Goal: Task Accomplishment & Management: Manage account settings

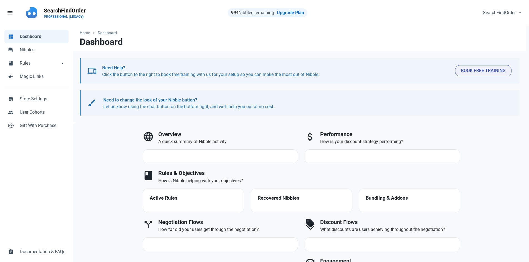
select select "7d"
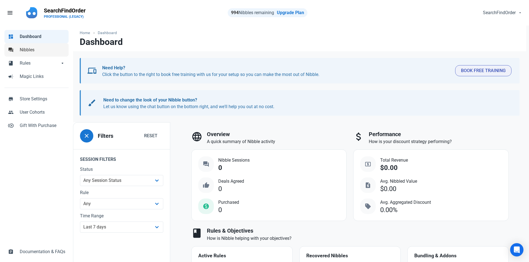
click at [28, 51] on span "Nibbles" at bounding box center [43, 50] width 46 height 7
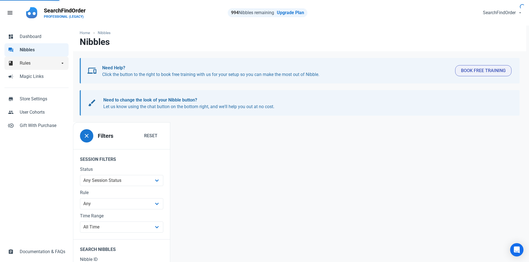
click at [25, 63] on span "Rules" at bounding box center [40, 63] width 40 height 7
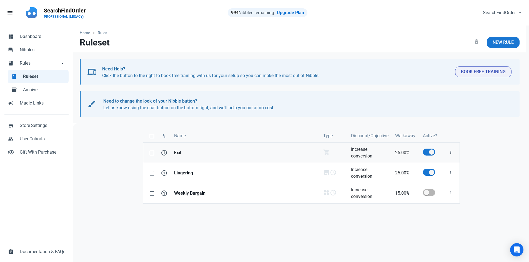
click at [177, 154] on strong "Exit" at bounding box center [245, 153] width 142 height 7
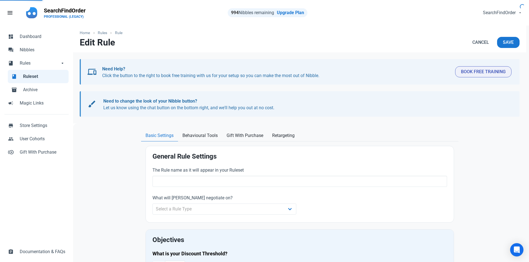
type input "Exit"
select select "cart"
type input "25.00"
radio input "true"
radio input "false"
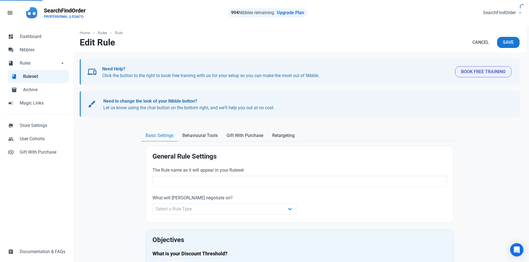
radio input "true"
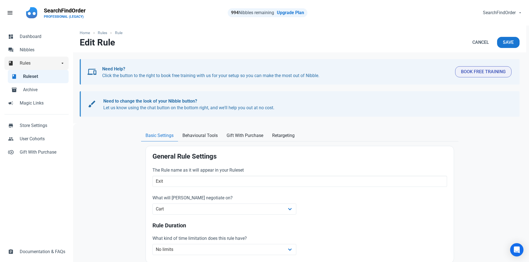
click at [22, 64] on span "Rules" at bounding box center [40, 63] width 40 height 7
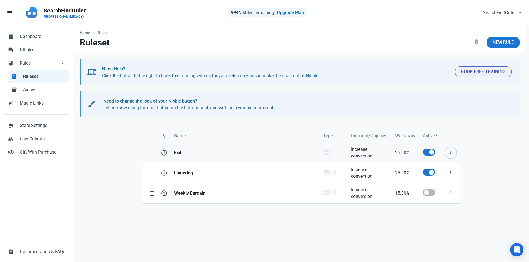
click at [451, 153] on icon "button" at bounding box center [451, 152] width 4 height 7
click at [439, 167] on link "Edit" at bounding box center [441, 166] width 31 height 9
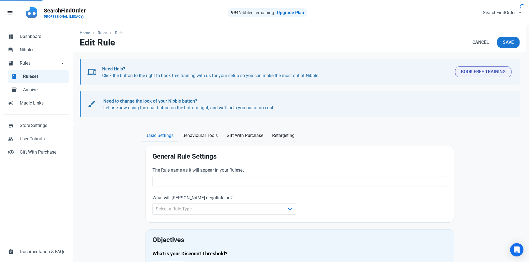
type input "Exit"
select select "cart"
type input "25.00"
radio input "true"
radio input "false"
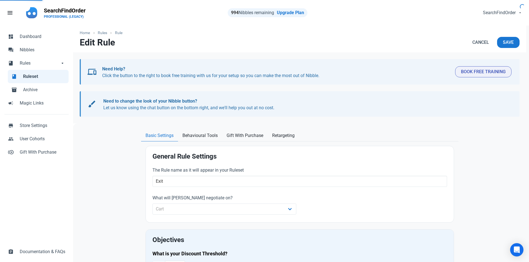
radio input "true"
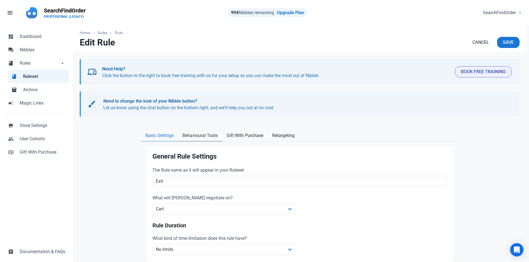
click at [205, 137] on span "Behavioural Tools" at bounding box center [199, 135] width 35 height 7
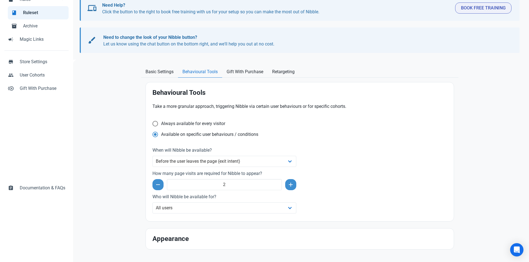
scroll to position [65, 0]
drag, startPoint x: 244, startPoint y: 71, endPoint x: 275, endPoint y: 74, distance: 31.8
click at [244, 71] on span "Gift With Purchase" at bounding box center [245, 71] width 37 height 7
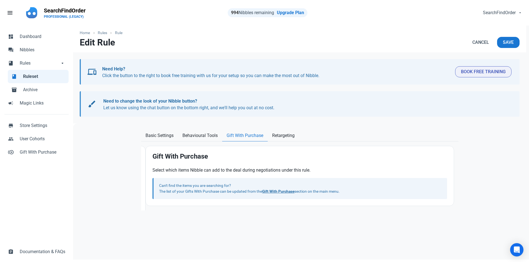
scroll to position [0, 0]
click at [287, 142] on section "General Rule Settings The Rule name as it will appear in your Ruleset Exit What…" at bounding box center [299, 176] width 317 height 69
click at [287, 136] on span "Retargeting" at bounding box center [283, 135] width 22 height 7
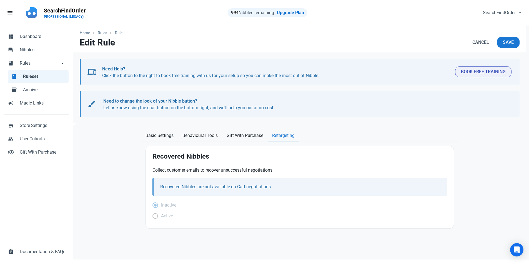
click at [33, 78] on span "Ruleset" at bounding box center [44, 76] width 42 height 7
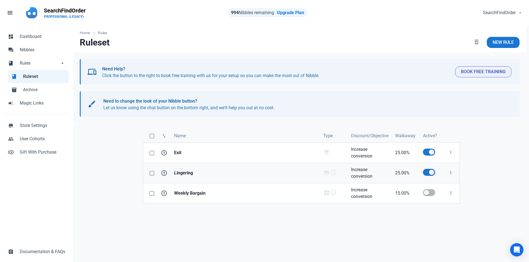
click at [187, 173] on strong "Lingering" at bounding box center [245, 173] width 142 height 7
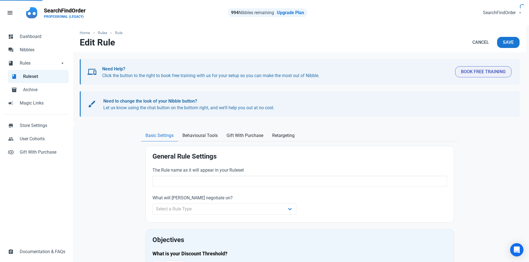
type input "Lingering"
type input "25.00"
radio input "true"
radio input "false"
radio input "true"
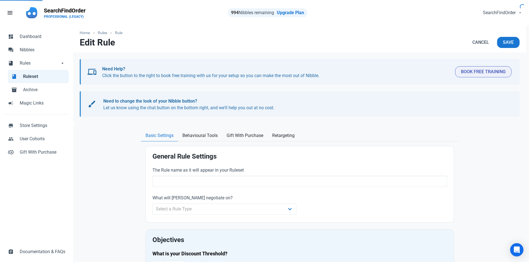
radio input "false"
radio input "true"
select select "date-range"
select select "07:00 PM"
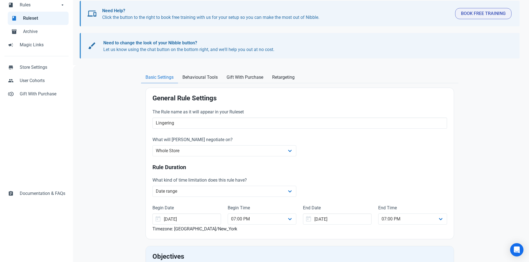
scroll to position [28, 0]
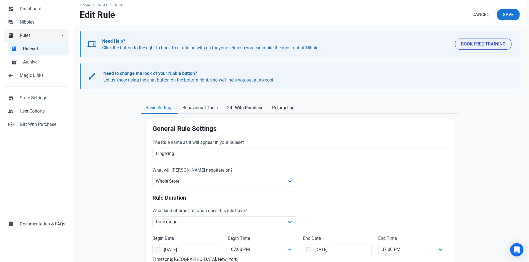
click at [26, 36] on span "Rules" at bounding box center [40, 35] width 40 height 7
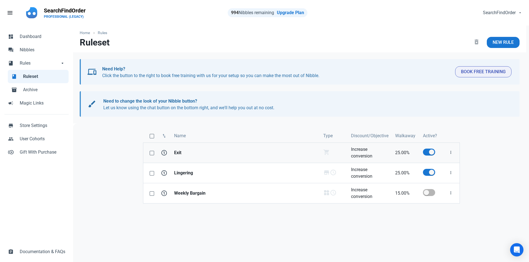
click at [177, 153] on strong "Exit" at bounding box center [245, 153] width 142 height 7
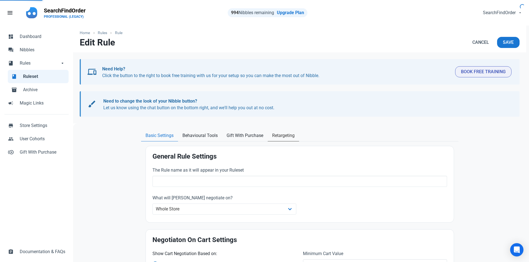
type input "Exit"
select select "cart"
type input "25.00"
radio input "true"
radio input "false"
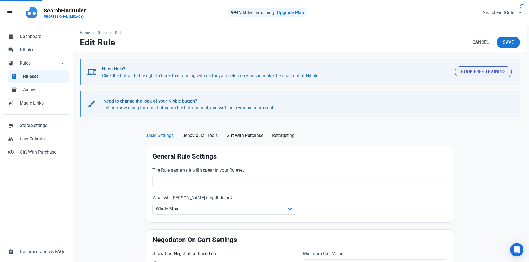
radio input "true"
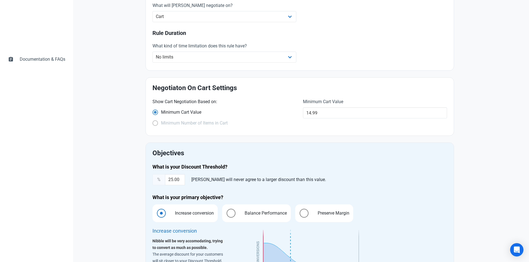
scroll to position [111, 0]
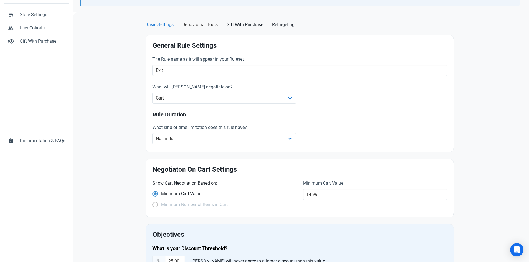
click at [195, 23] on span "Behavioural Tools" at bounding box center [199, 24] width 35 height 7
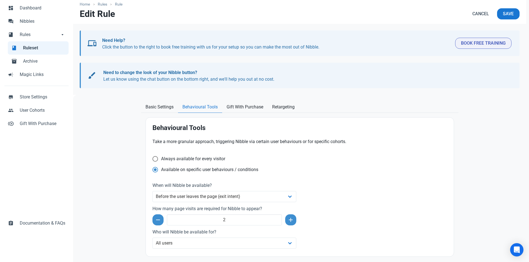
scroll to position [0, 0]
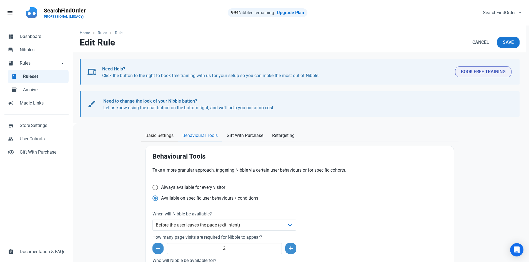
click at [164, 137] on span "Basic Settings" at bounding box center [160, 135] width 28 height 7
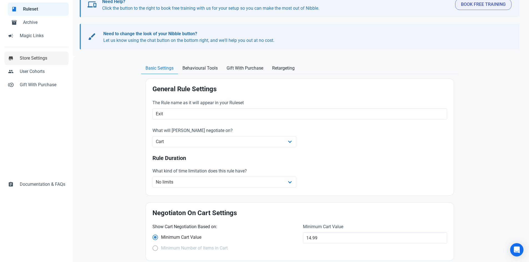
scroll to position [41, 0]
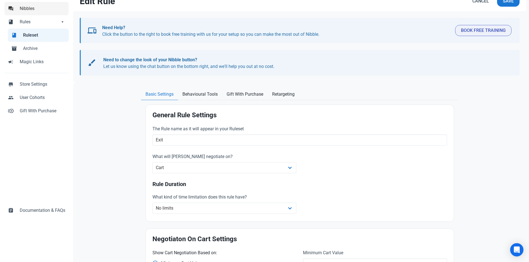
click at [29, 9] on span "Nibbles" at bounding box center [43, 8] width 46 height 7
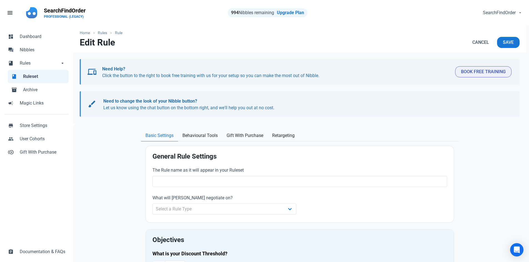
scroll to position [41, 0]
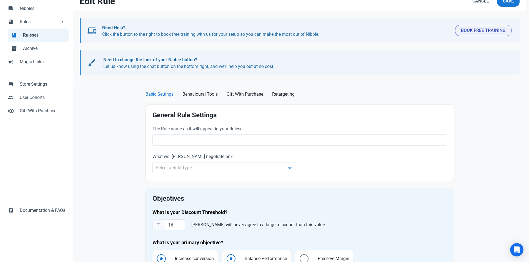
type input "Exit"
select select "cart"
type input "25.00"
radio input "true"
radio input "false"
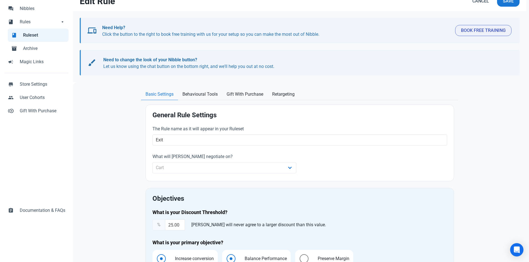
radio input "true"
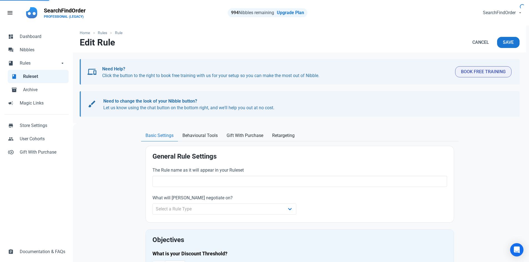
scroll to position [28, 0]
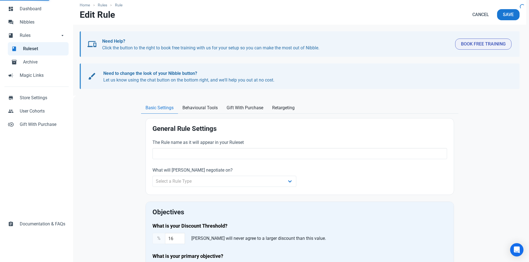
type input "Lingering"
type input "25.00"
radio input "true"
radio input "false"
radio input "true"
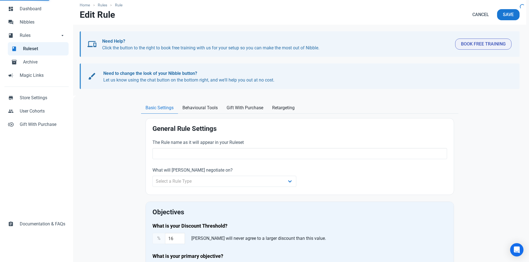
radio input "false"
radio input "true"
select select "date-range"
select select "07:00 PM"
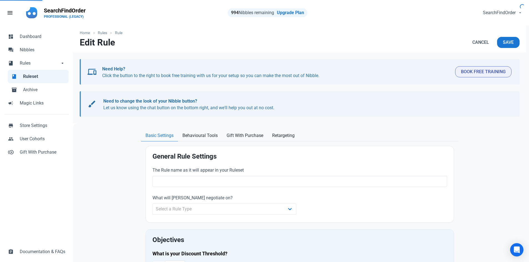
type input "Exit"
select select "cart"
type input "25.00"
radio input "true"
radio input "false"
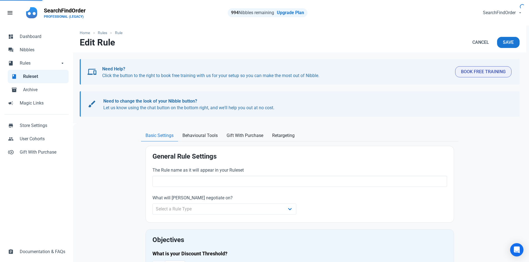
radio input "true"
type input "Exit"
select select "cart"
type input "25.00"
radio input "true"
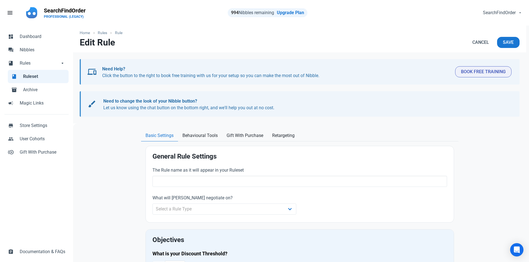
radio input "false"
radio input "true"
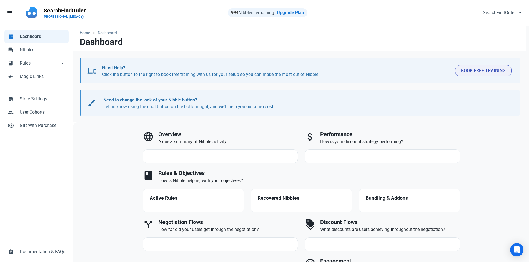
select select "7d"
